Goal: Transaction & Acquisition: Purchase product/service

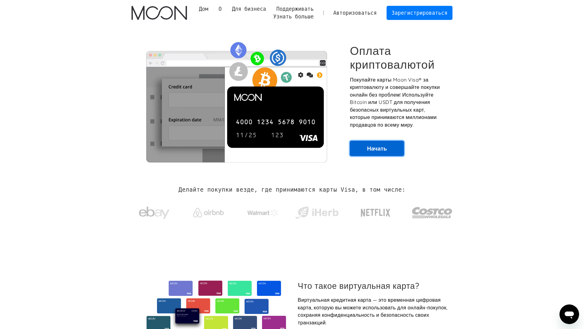
click at [386, 150] on font "Начать" at bounding box center [377, 148] width 20 height 7
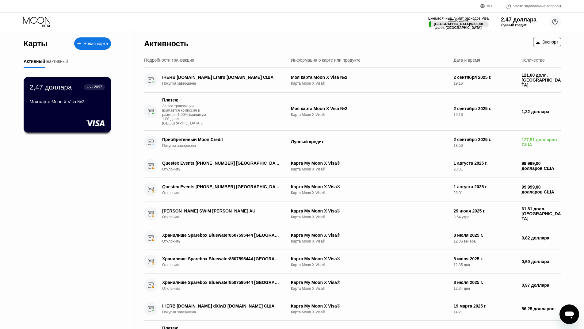
click at [66, 101] on font "Моя карта Moon X Visa №2" at bounding box center [57, 101] width 55 height 5
click at [77, 104] on font "Моя карта Moon X Visa №2" at bounding box center [57, 101] width 55 height 5
click at [71, 107] on div "Моя карта Moon X Visa №2" at bounding box center [67, 102] width 75 height 7
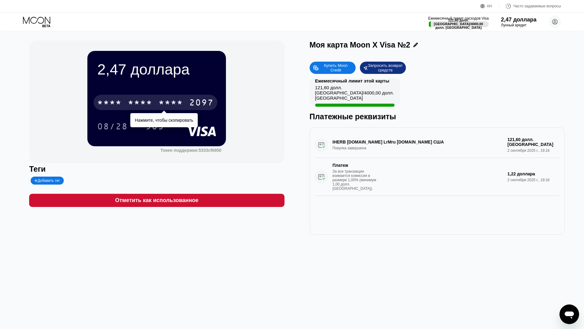
click at [171, 103] on font "*" at bounding box center [167, 103] width 6 height 10
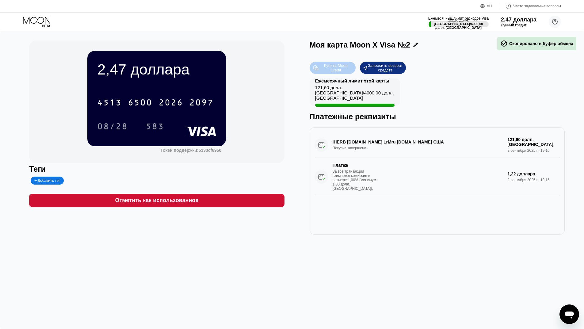
click at [342, 68] on font "Купить Moon Credit" at bounding box center [336, 67] width 25 height 9
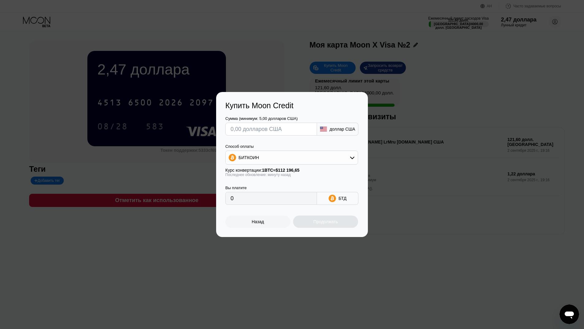
click at [272, 128] on input "text" at bounding box center [270, 129] width 81 height 12
type input "$92"
type input "0.00081999"
type input "$92"
click at [271, 161] on div "БИТКОИН" at bounding box center [291, 157] width 132 height 12
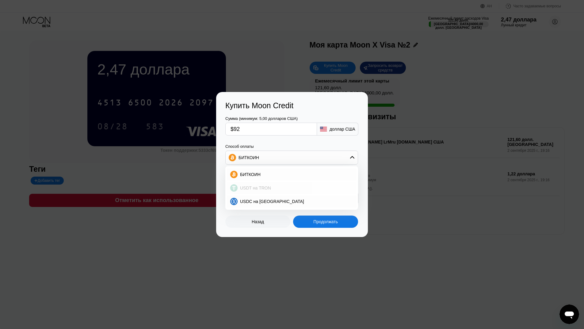
click at [261, 188] on font "USDT на TRON" at bounding box center [255, 187] width 31 height 5
type input "92.93"
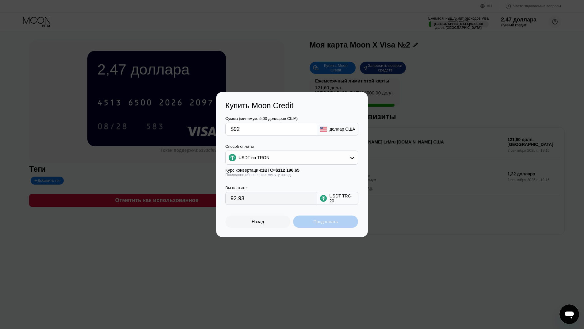
click at [333, 221] on font "Продолжать" at bounding box center [325, 221] width 25 height 5
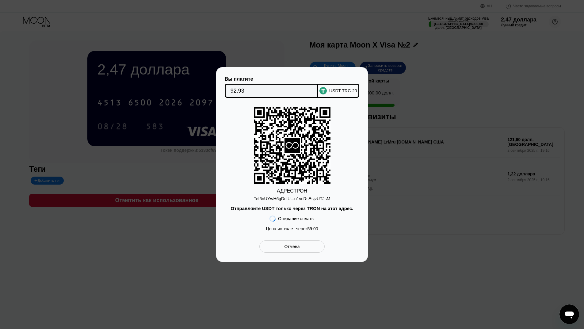
click at [308, 200] on font "Tef6nUYwH6gDcfU...o1vcRsEsjvUTJsM" at bounding box center [292, 198] width 77 height 5
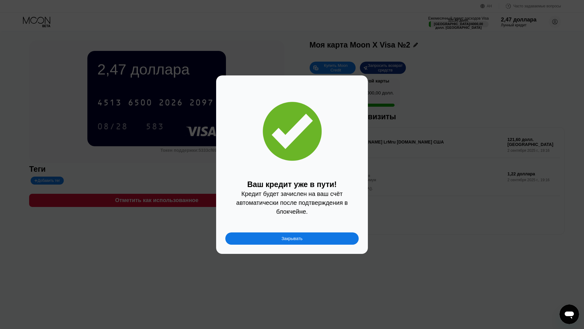
click at [323, 241] on div "Закрывать" at bounding box center [291, 238] width 133 height 12
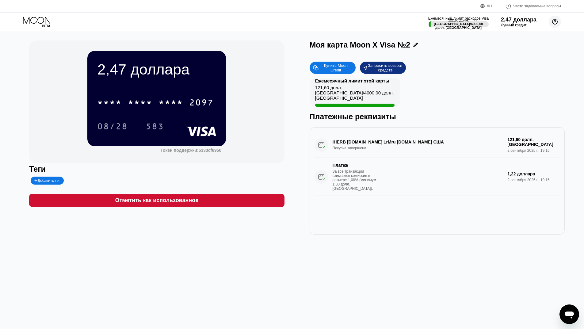
click at [558, 20] on circle at bounding box center [554, 22] width 12 height 12
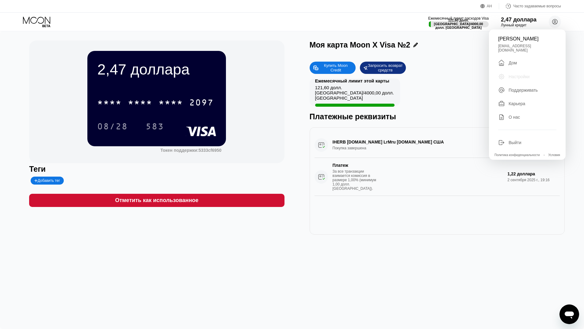
click at [518, 74] on font "Настройки" at bounding box center [518, 76] width 21 height 5
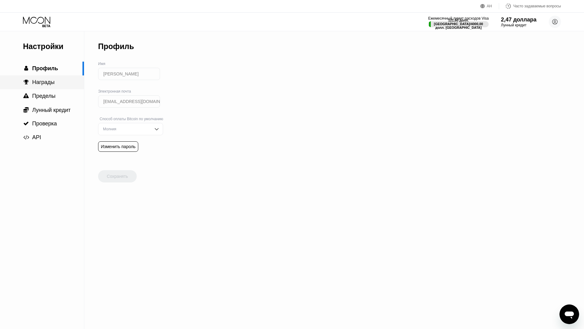
click at [50, 85] on font "Награды" at bounding box center [43, 82] width 22 height 6
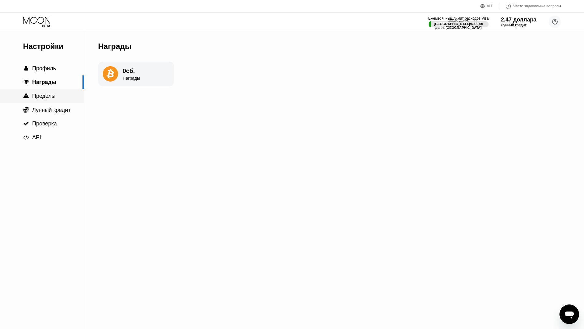
click at [49, 98] on font "Пределы" at bounding box center [43, 96] width 23 height 6
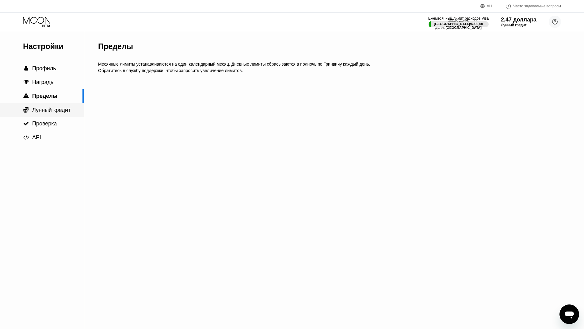
click at [47, 111] on font "Лунный кредит" at bounding box center [51, 110] width 38 height 6
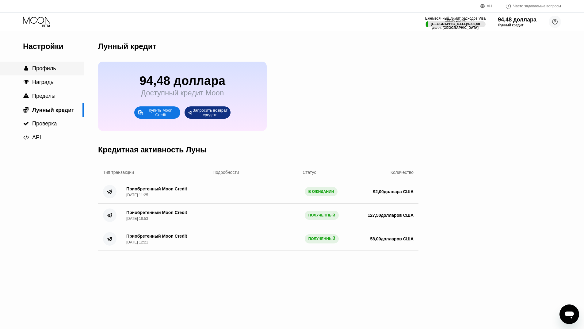
click at [44, 71] on font "Профиль" at bounding box center [44, 68] width 24 height 6
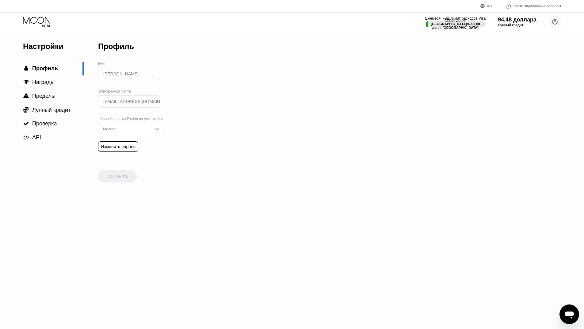
click at [41, 25] on icon at bounding box center [37, 22] width 28 height 11
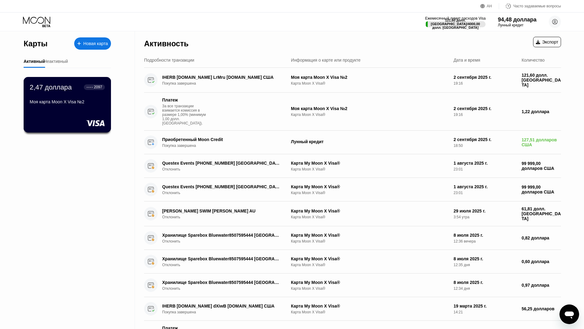
click at [73, 94] on div "2,47 доллара ● ● ● ● 2097 Моя карта Moon X Visa №2" at bounding box center [67, 95] width 75 height 24
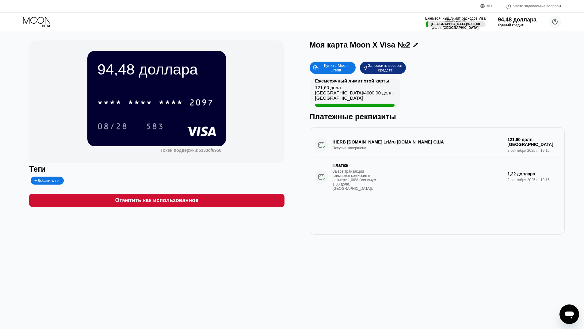
click at [40, 18] on icon at bounding box center [37, 22] width 28 height 11
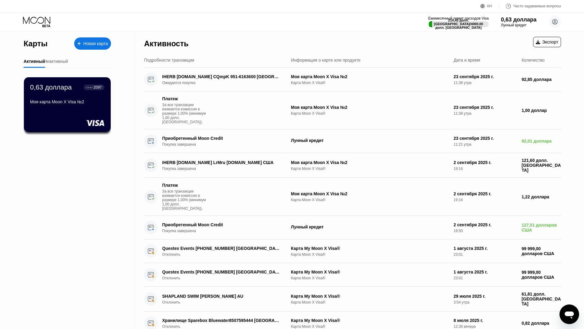
click at [41, 22] on icon at bounding box center [37, 22] width 28 height 11
